Goal: Browse casually

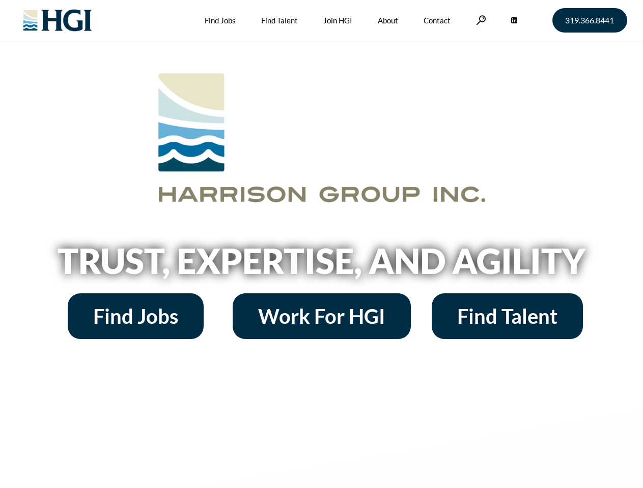
click at [321, 244] on h2 "Trust, Expertise, and Agility" at bounding box center [322, 261] width 580 height 35
click at [479, 20] on link at bounding box center [481, 20] width 10 height 10
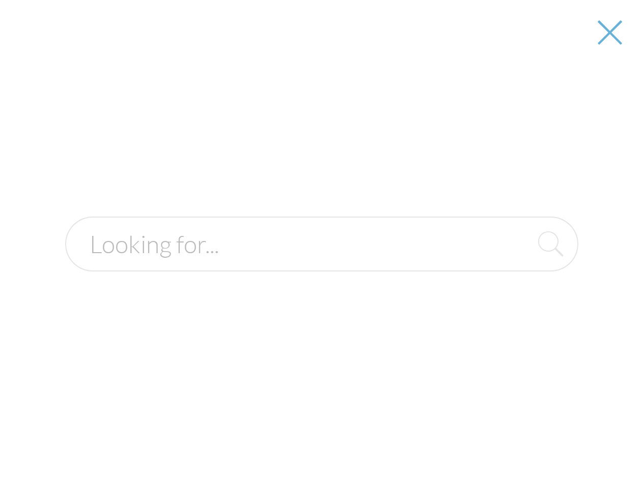
click at [321, 265] on h2 "Trust, Expertise, and Agility" at bounding box center [322, 261] width 580 height 35
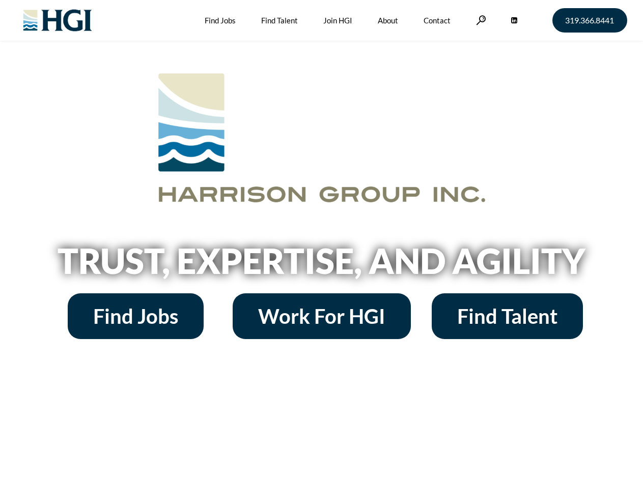
click at [321, 244] on h2 "Trust, Expertise, and Agility" at bounding box center [322, 261] width 580 height 35
click at [479, 20] on link at bounding box center [481, 20] width 10 height 10
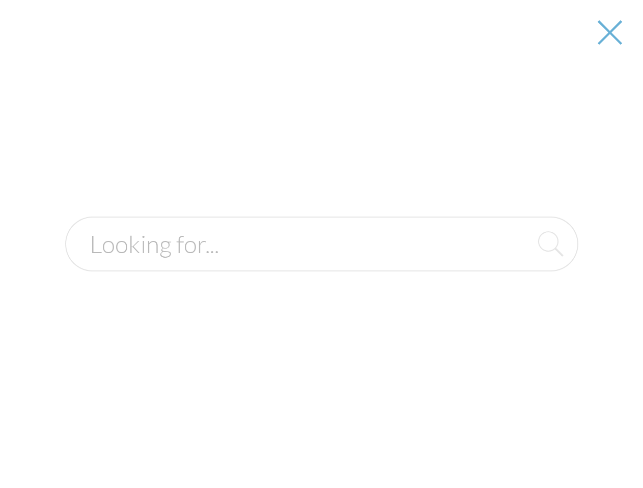
click at [321, 265] on h2 "Trust, Expertise, and Agility" at bounding box center [322, 261] width 580 height 35
